Goal: Information Seeking & Learning: Compare options

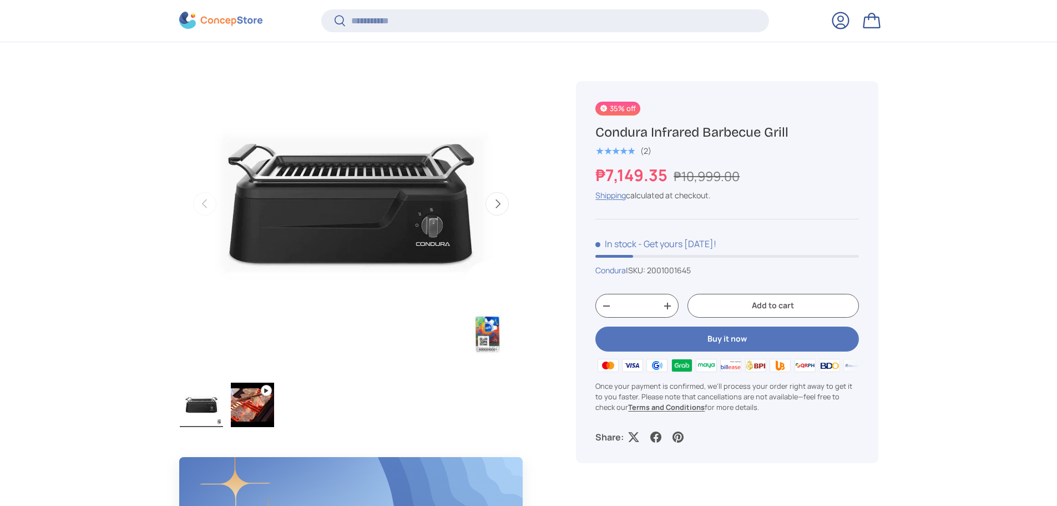
click at [502, 209] on button "Next" at bounding box center [497, 203] width 23 height 23
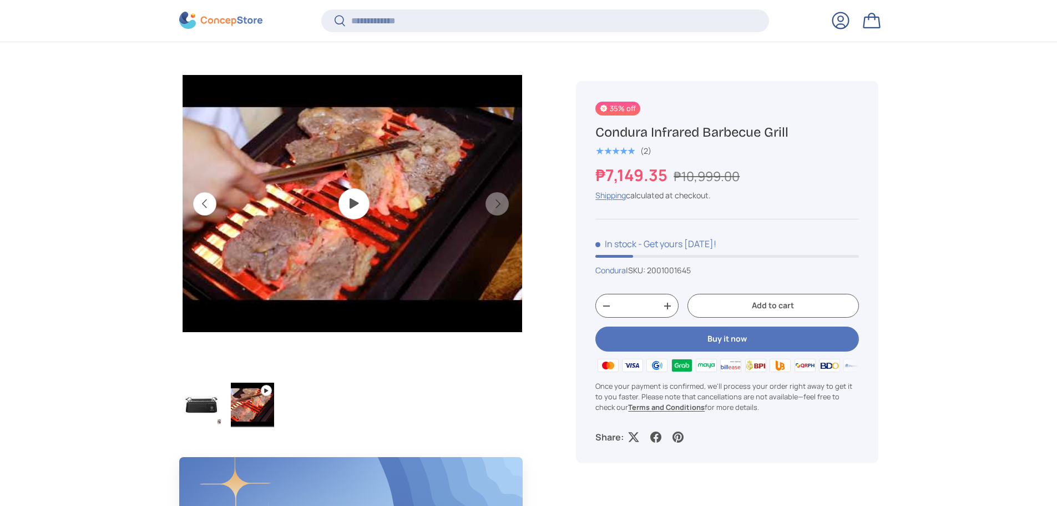
scroll to position [0, 350]
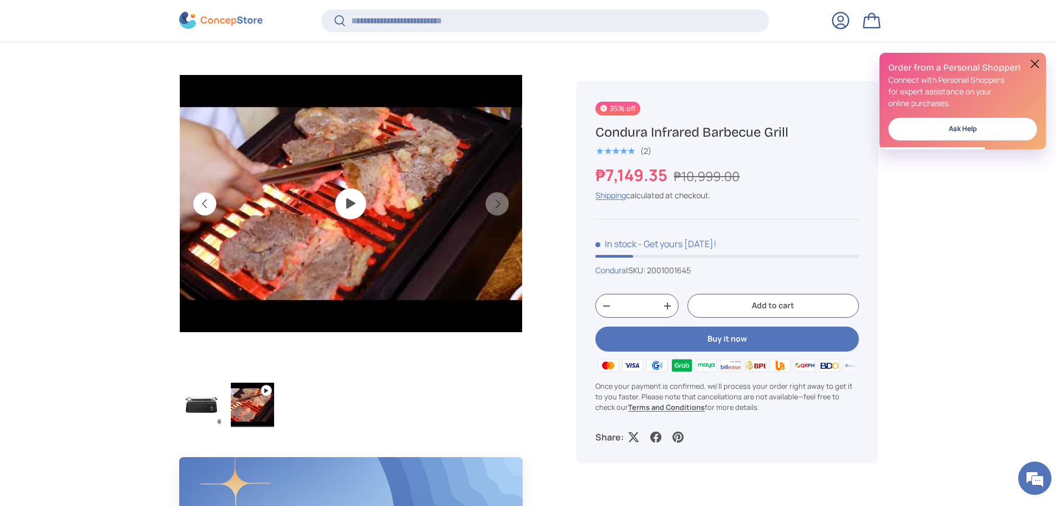
click at [356, 203] on img "Gallery Viewer" at bounding box center [350, 203] width 343 height 343
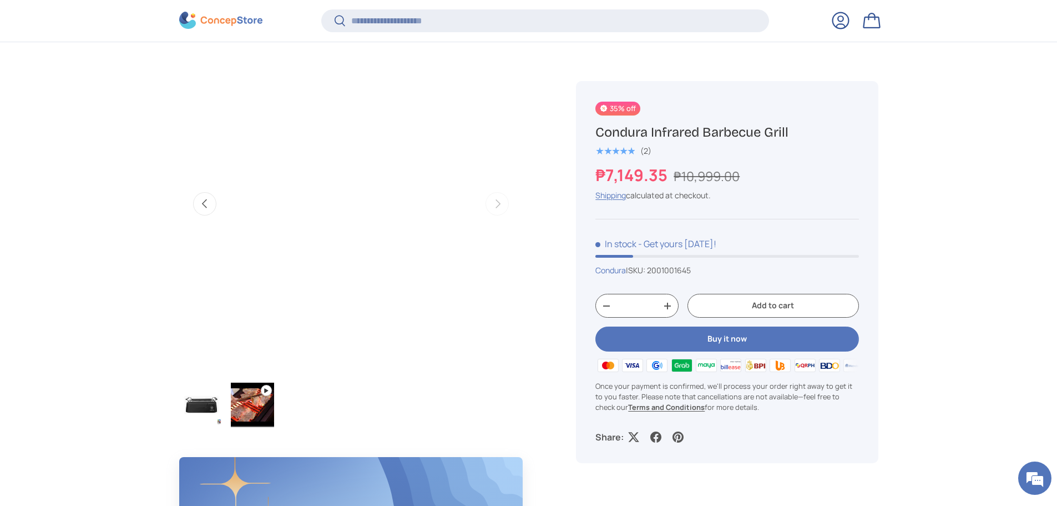
scroll to position [0, 0]
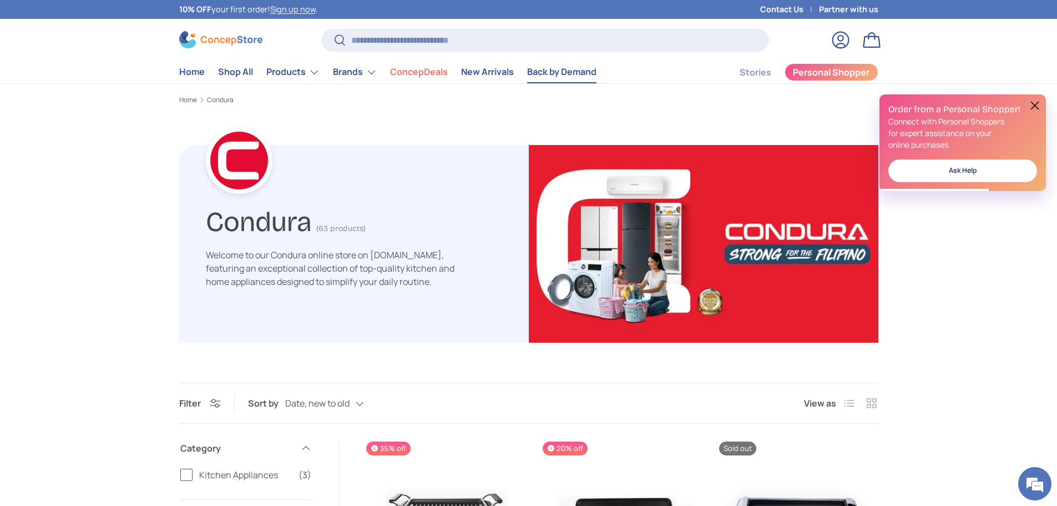
click at [569, 68] on link "Back by Demand" at bounding box center [561, 72] width 69 height 22
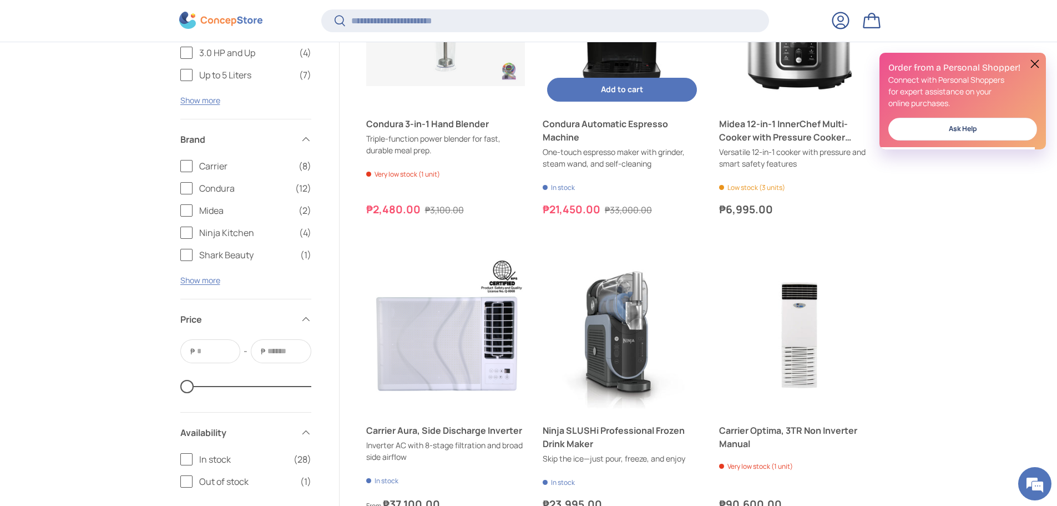
scroll to position [1441, 0]
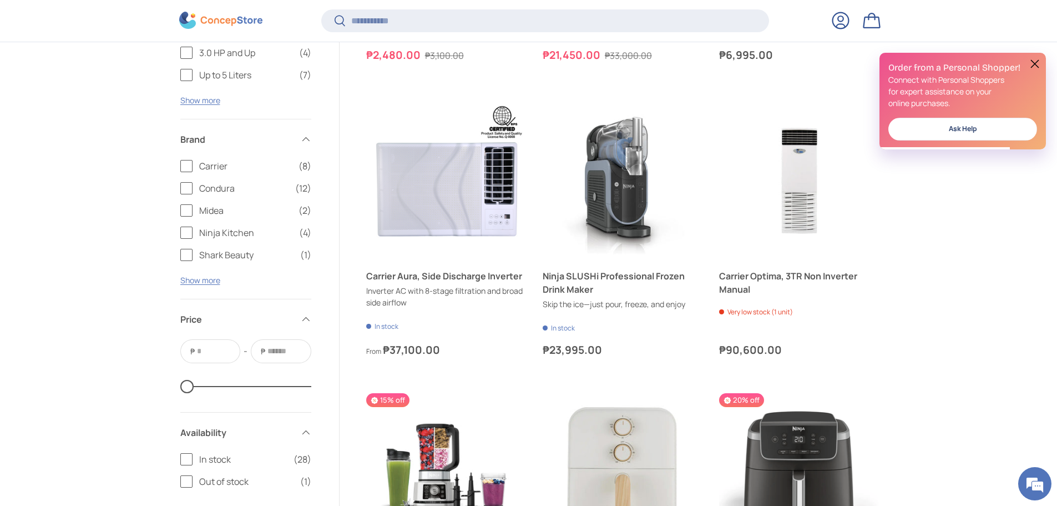
click at [225, 227] on span "Ninja Kitchen" at bounding box center [245, 232] width 93 height 13
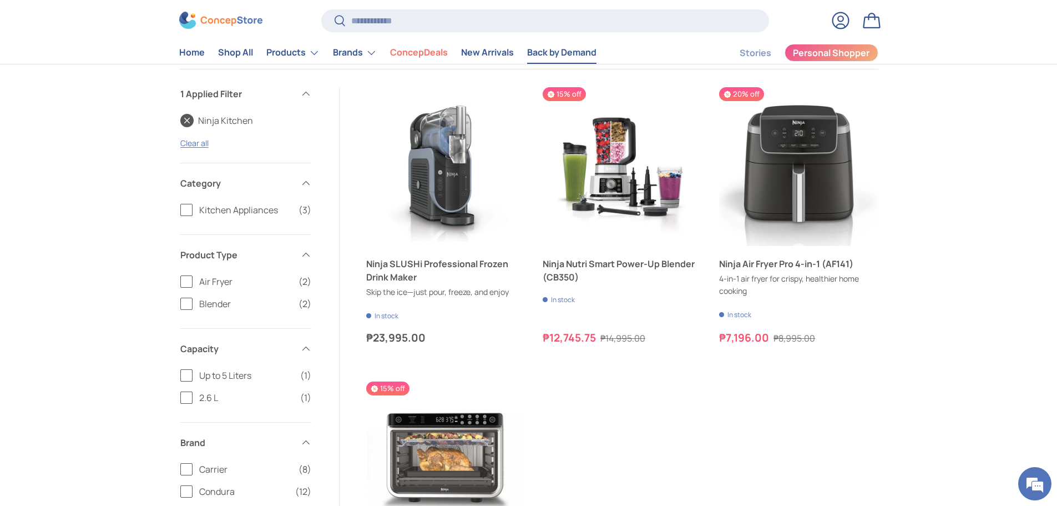
scroll to position [189, 0]
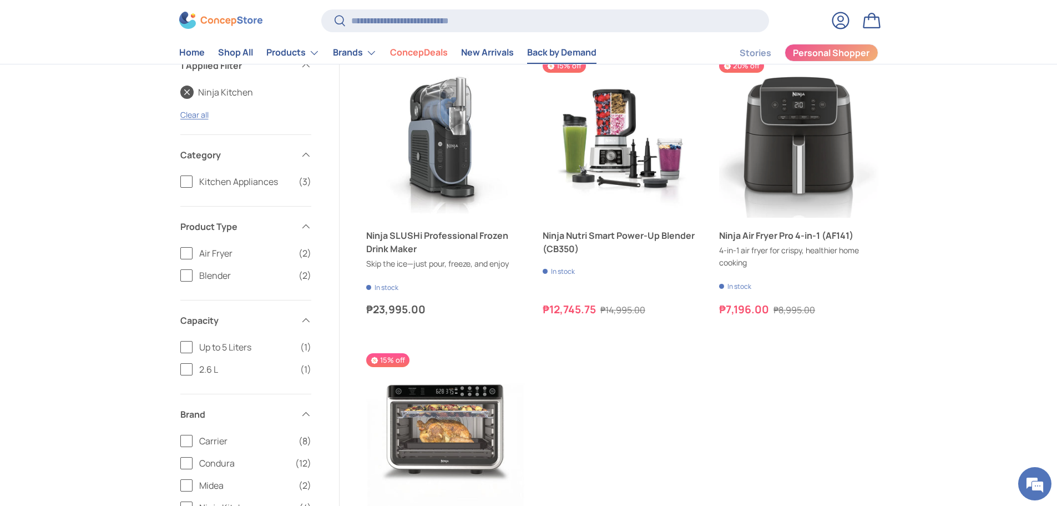
scroll to position [220, 0]
